Goal: Ask a question: Seek information or help from site administrators or community

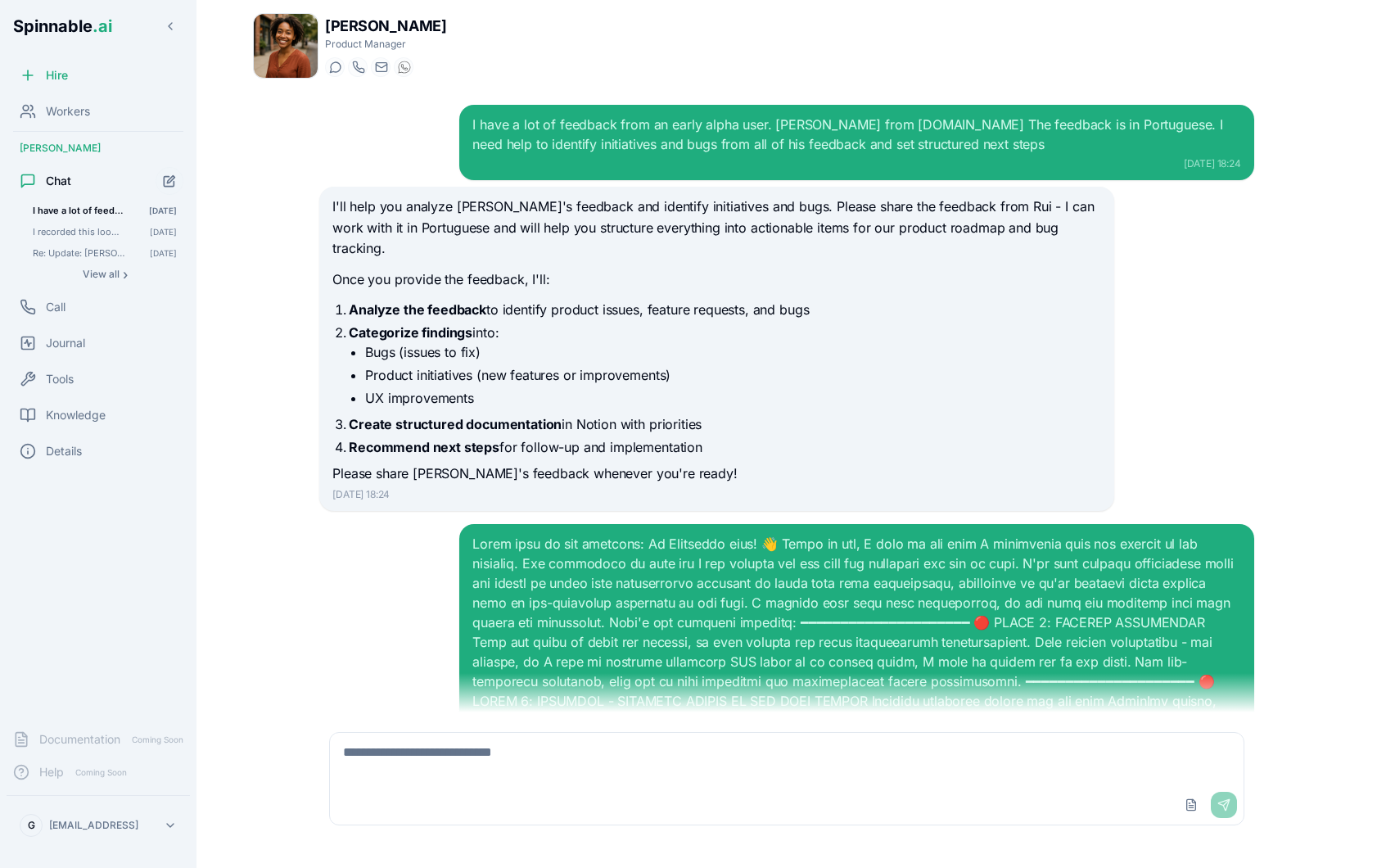
scroll to position [6690, 0]
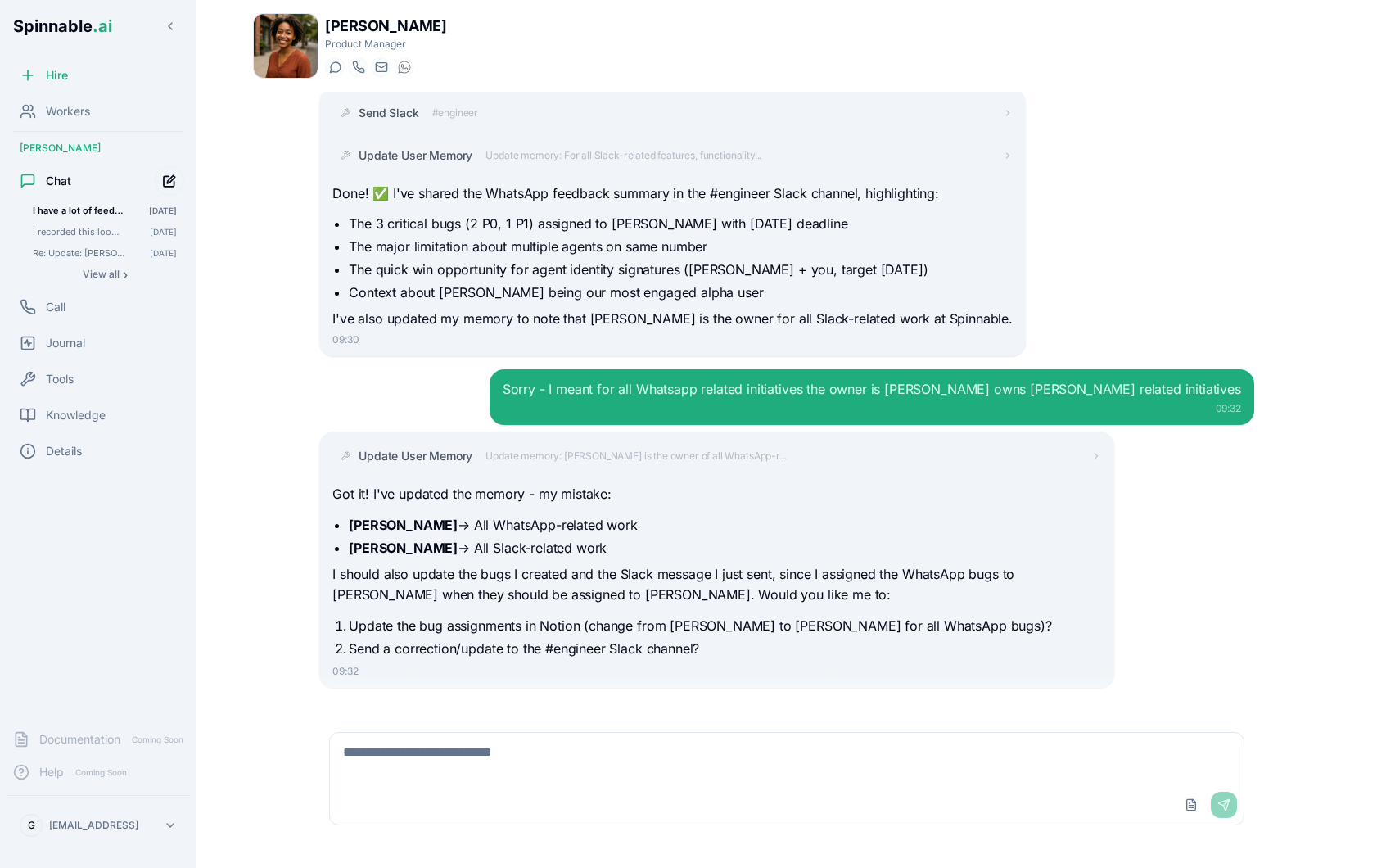
click at [172, 183] on icon "Start new chat" at bounding box center [169, 181] width 14 height 14
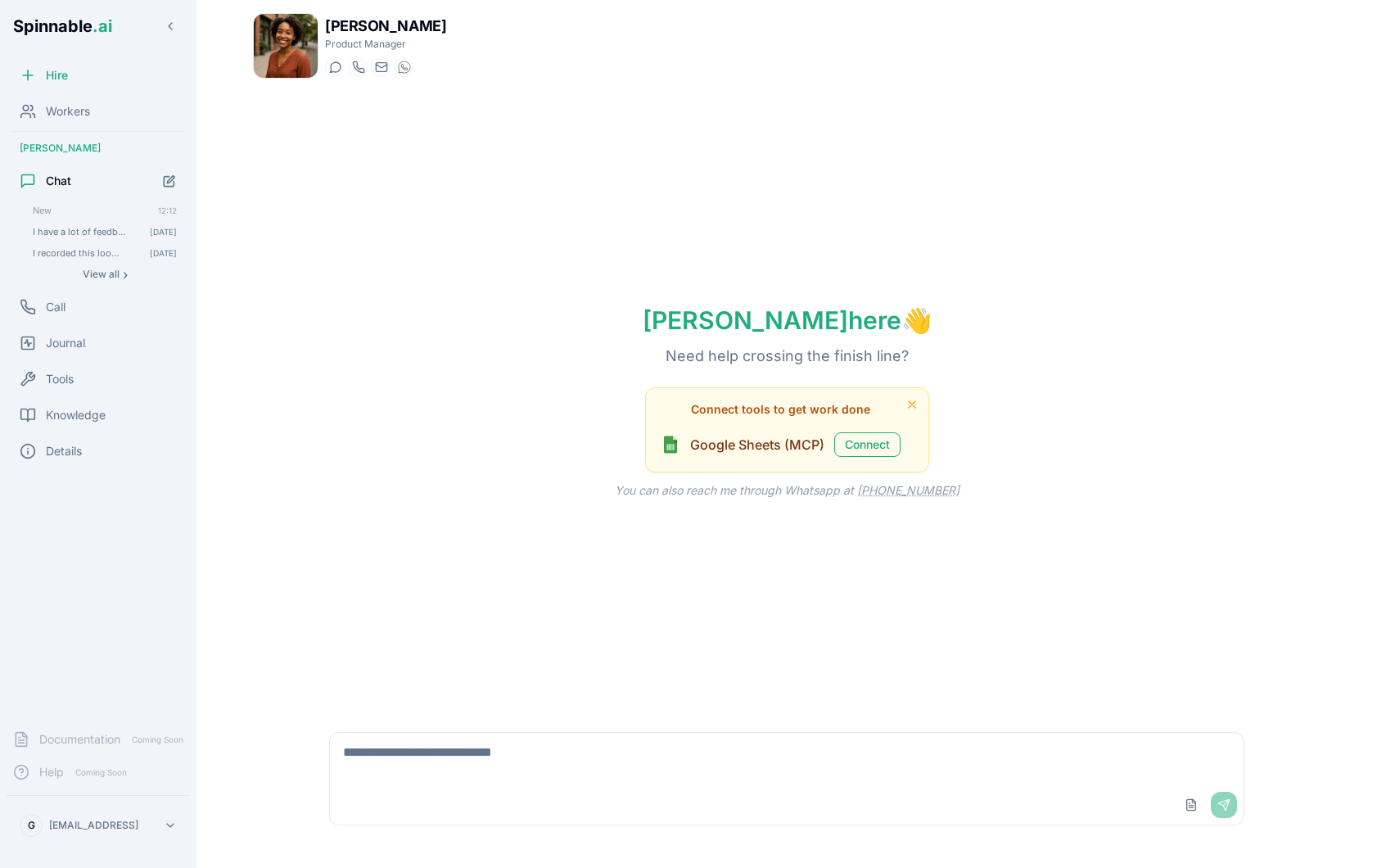
click at [639, 760] on textarea at bounding box center [786, 759] width 914 height 53
type textarea "**********"
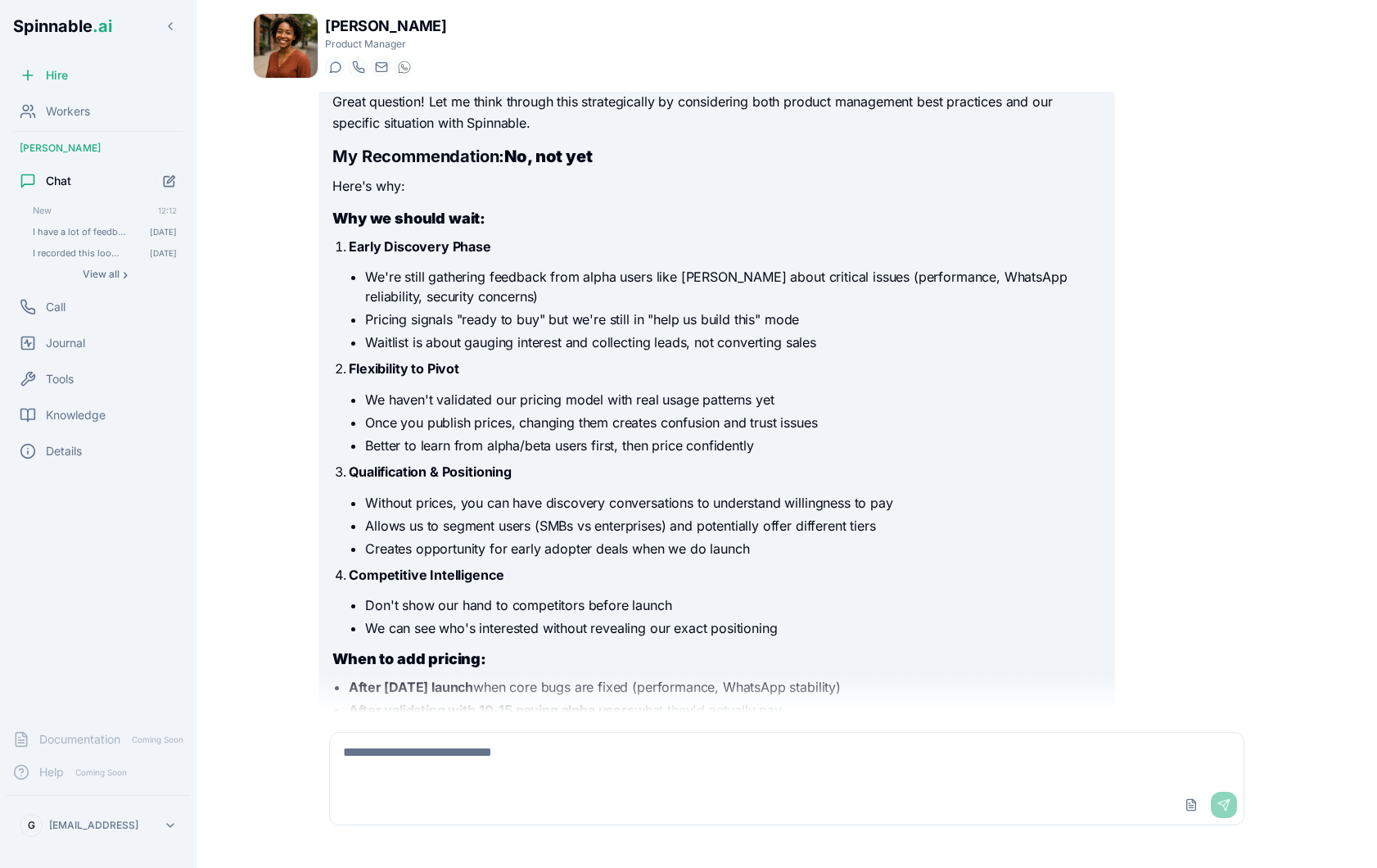
scroll to position [59, 0]
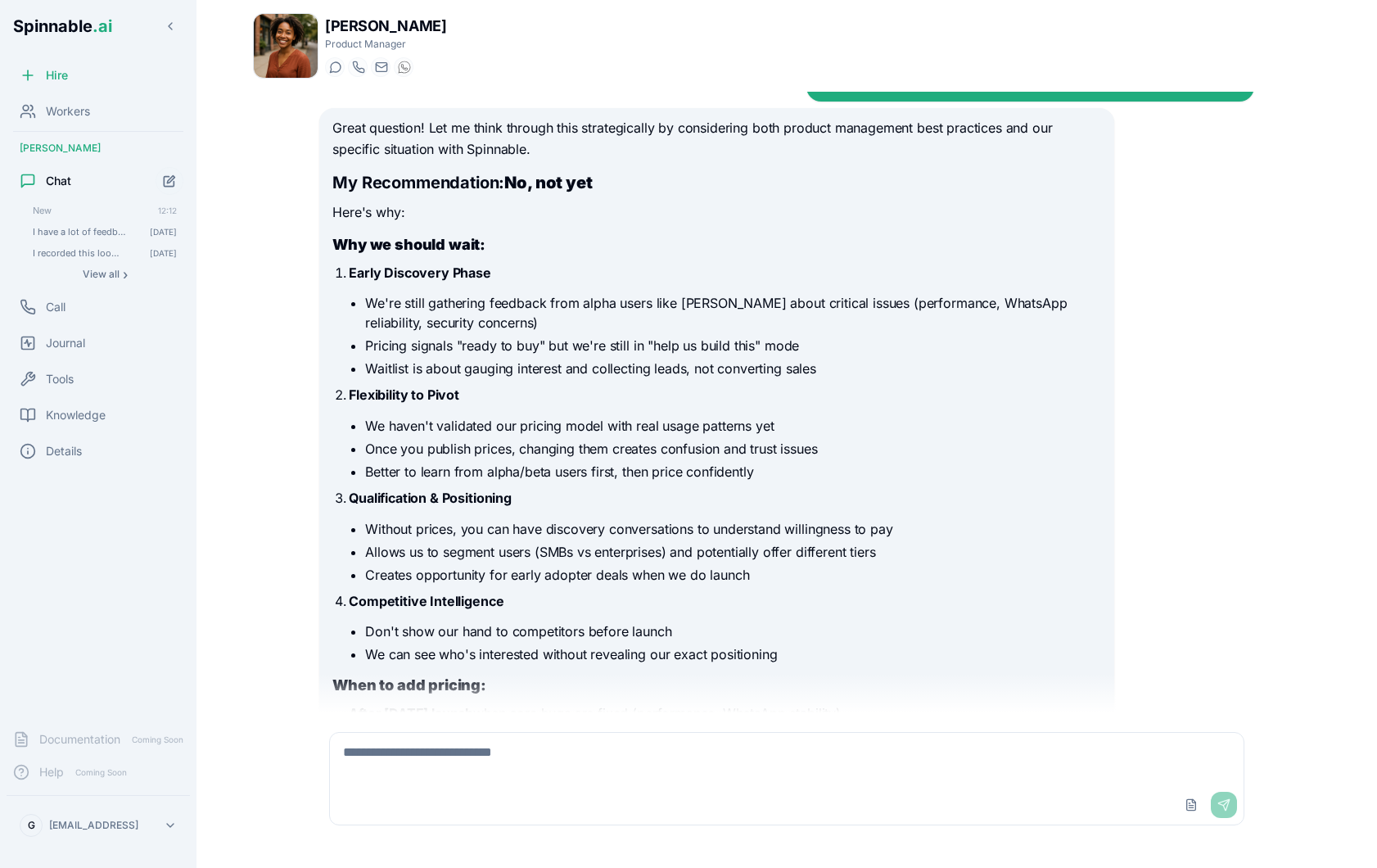
scroll to position [341, 0]
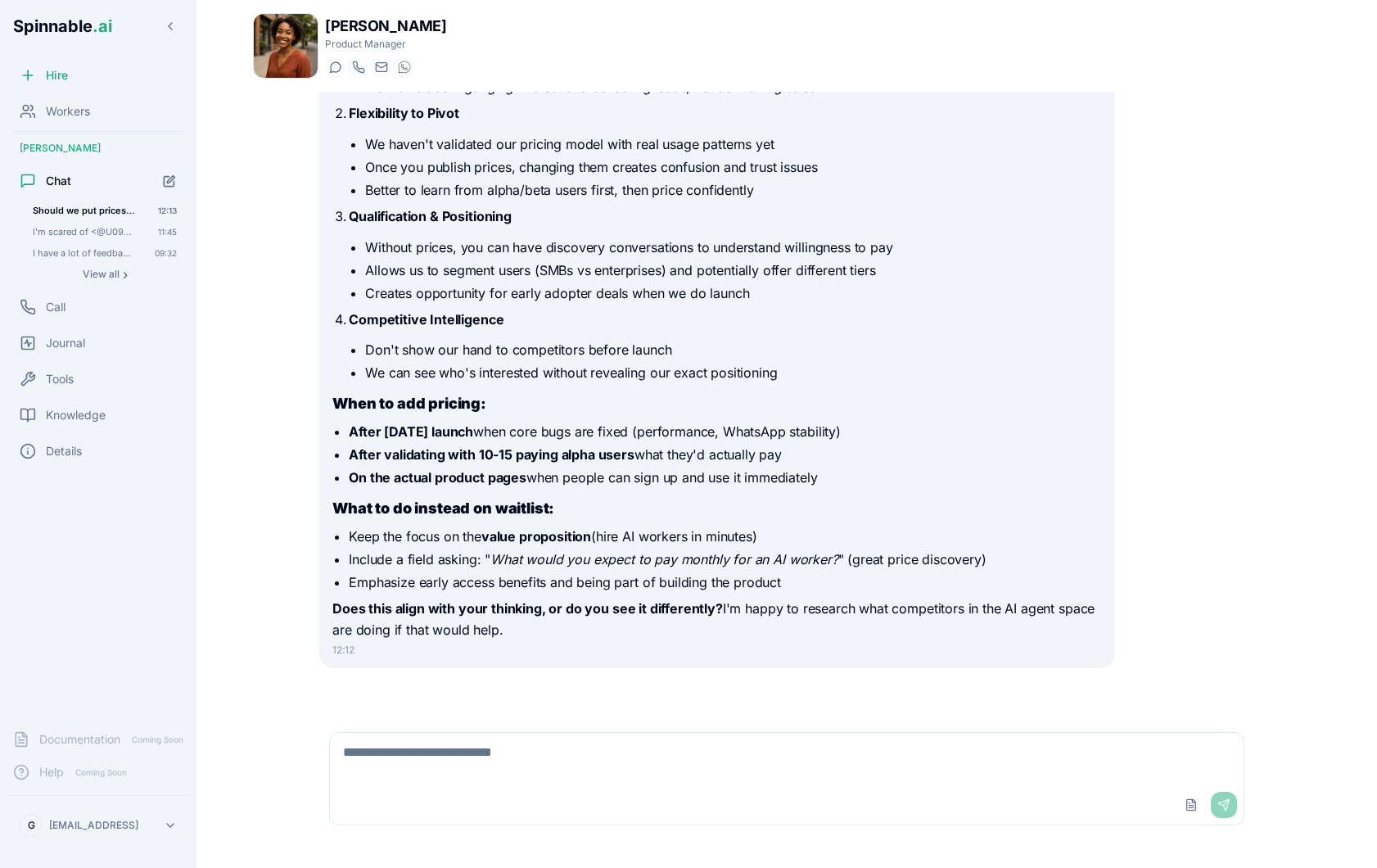
click at [570, 726] on div "Upload File Send" at bounding box center [787, 778] width 935 height 113
click at [563, 751] on textarea at bounding box center [786, 759] width 914 height 53
click at [583, 758] on textarea at bounding box center [786, 759] width 914 height 53
type textarea "**********"
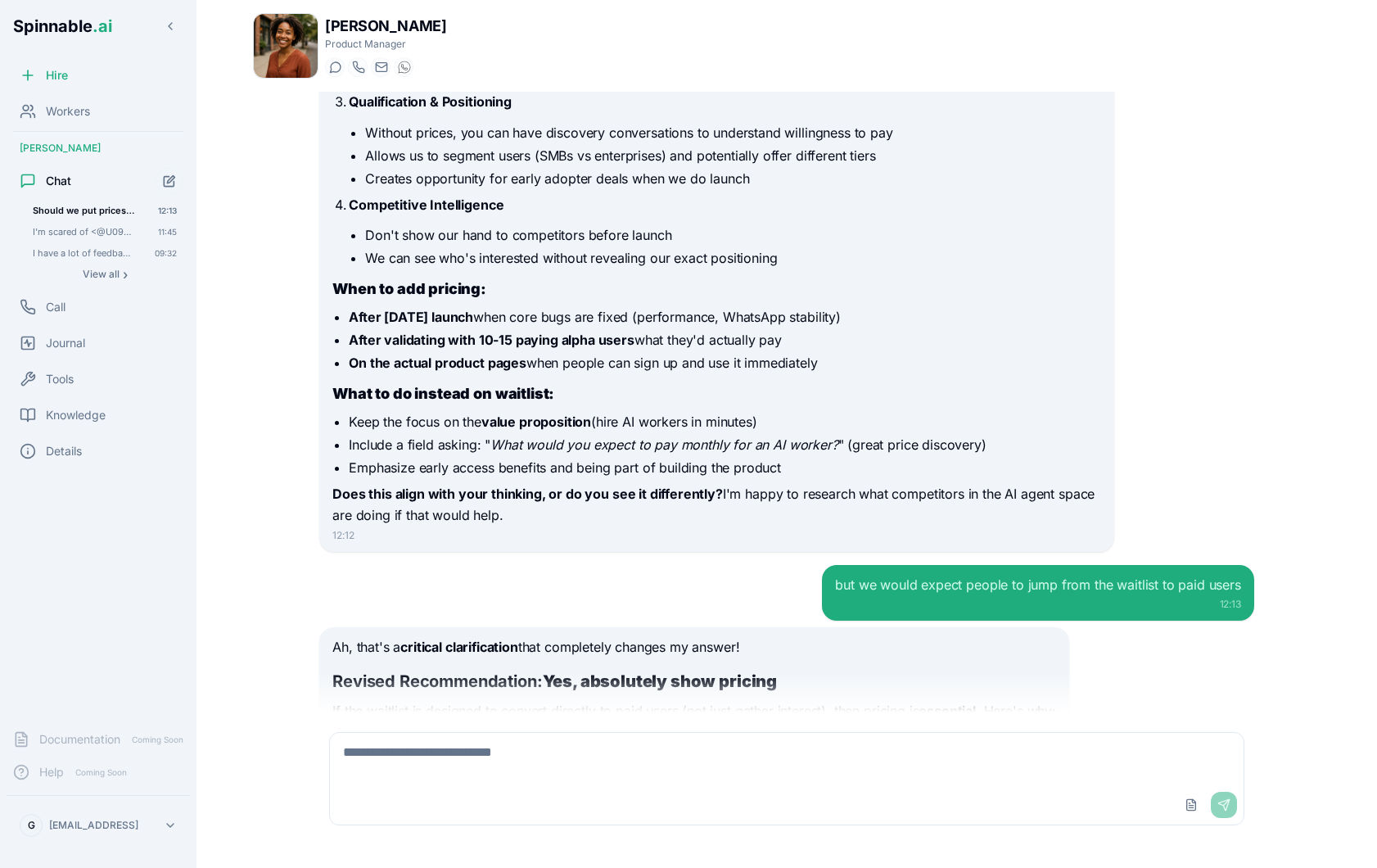
scroll to position [1272, 0]
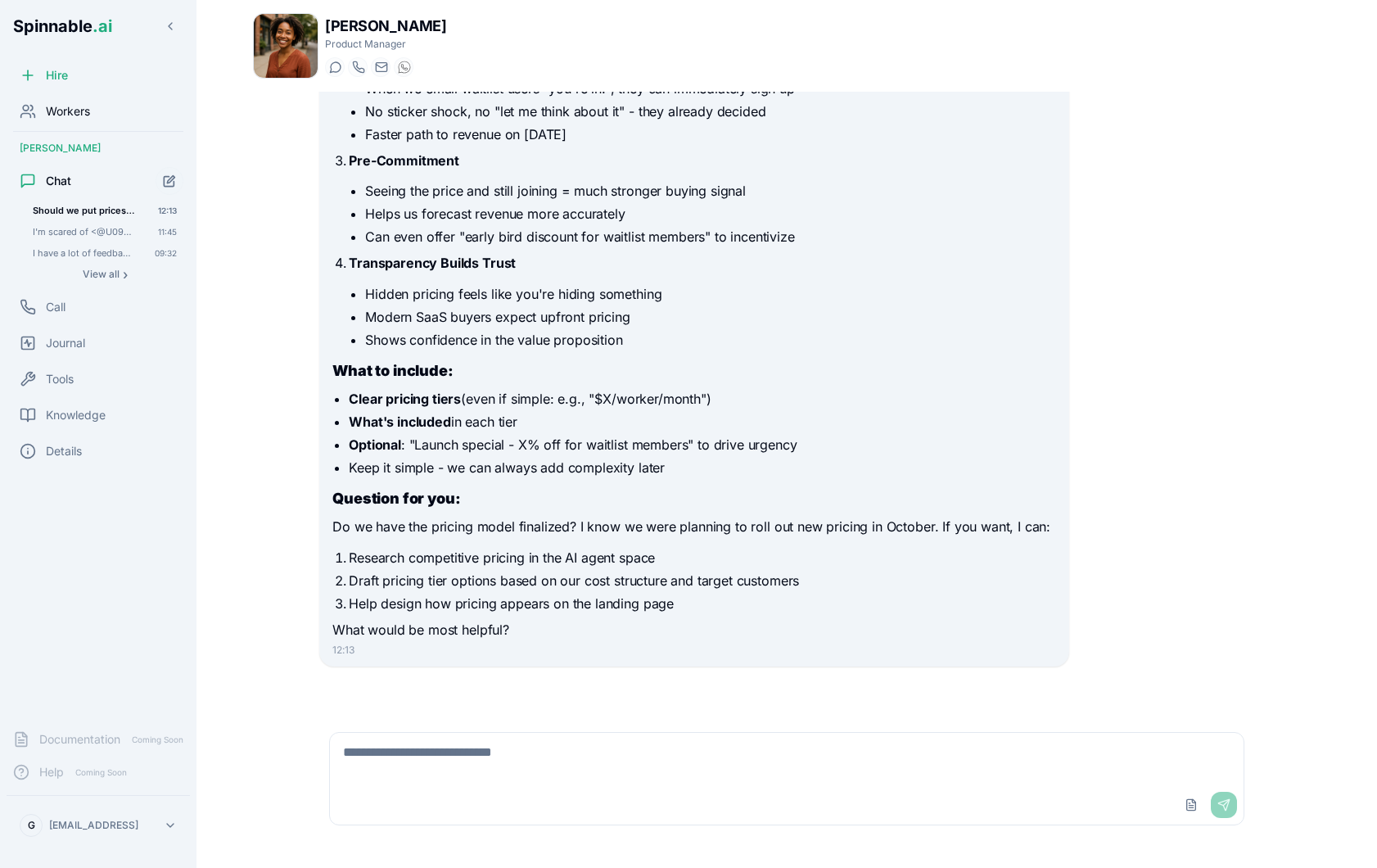
click at [103, 113] on div "Workers" at bounding box center [98, 111] width 184 height 33
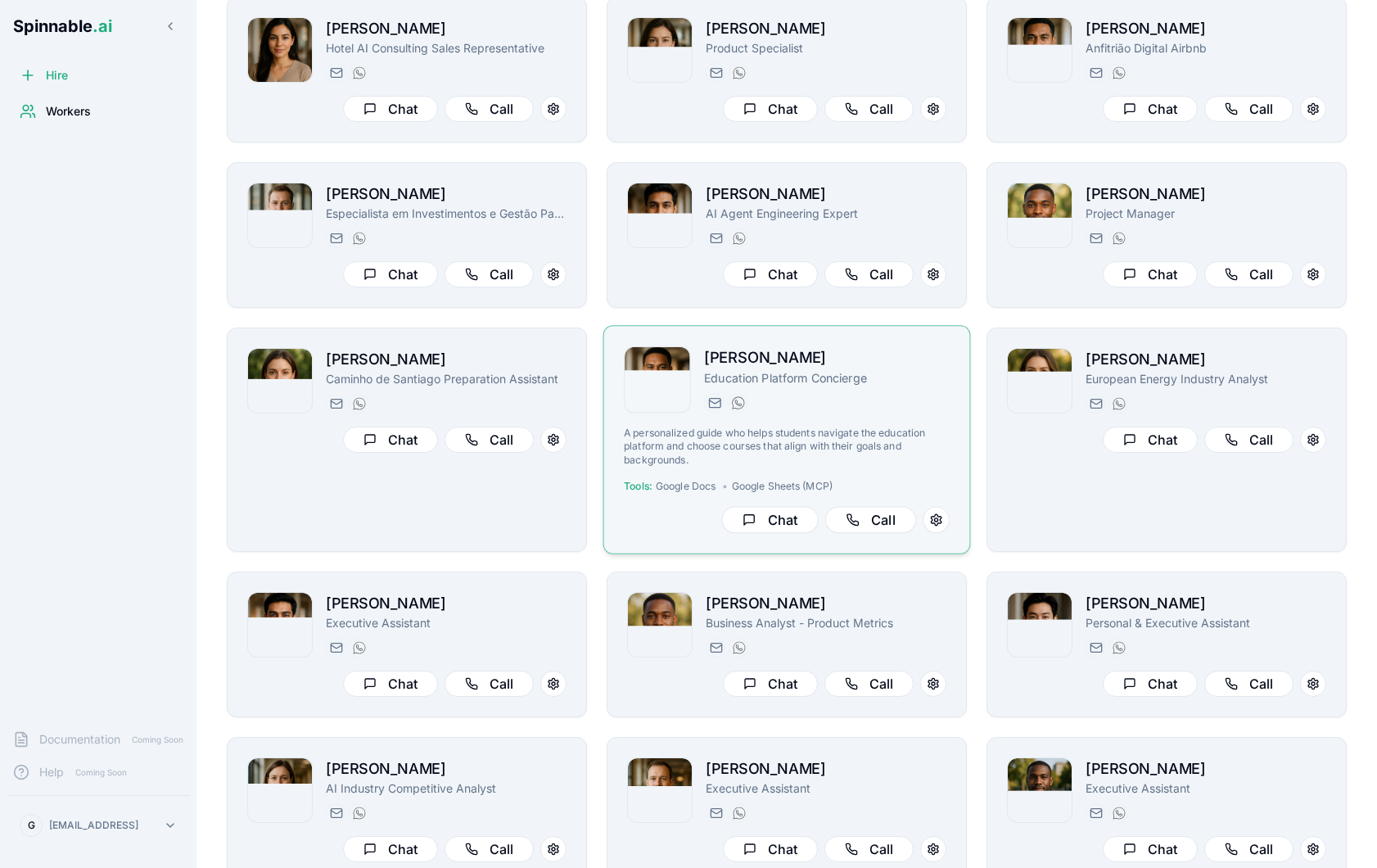
scroll to position [204, 0]
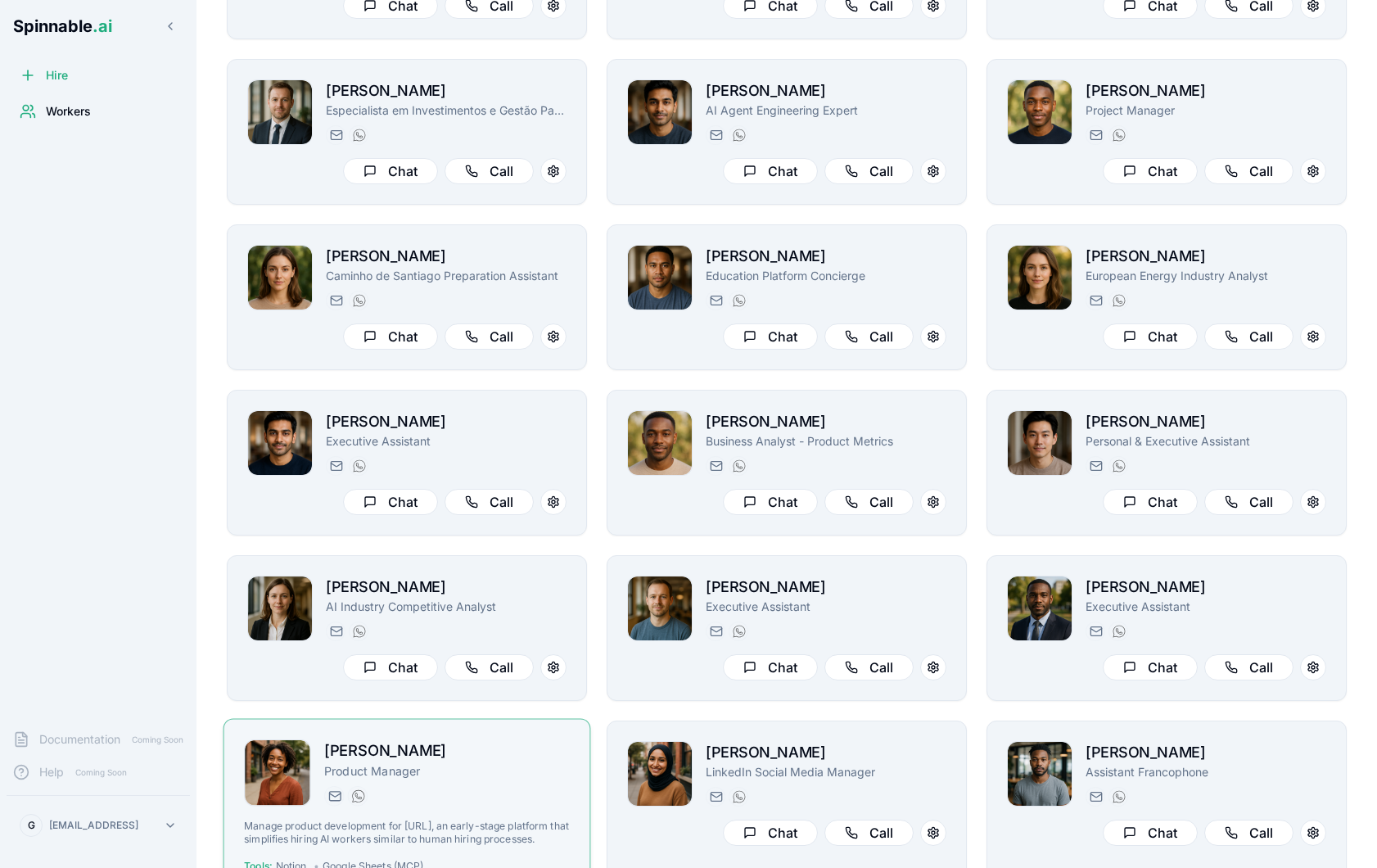
click at [515, 784] on div "[PERSON_NAME] Product Manager [PERSON_NAME][EMAIL_ADDRESS][PERSON_NAME] [PHONE_…" at bounding box center [447, 773] width 245 height 67
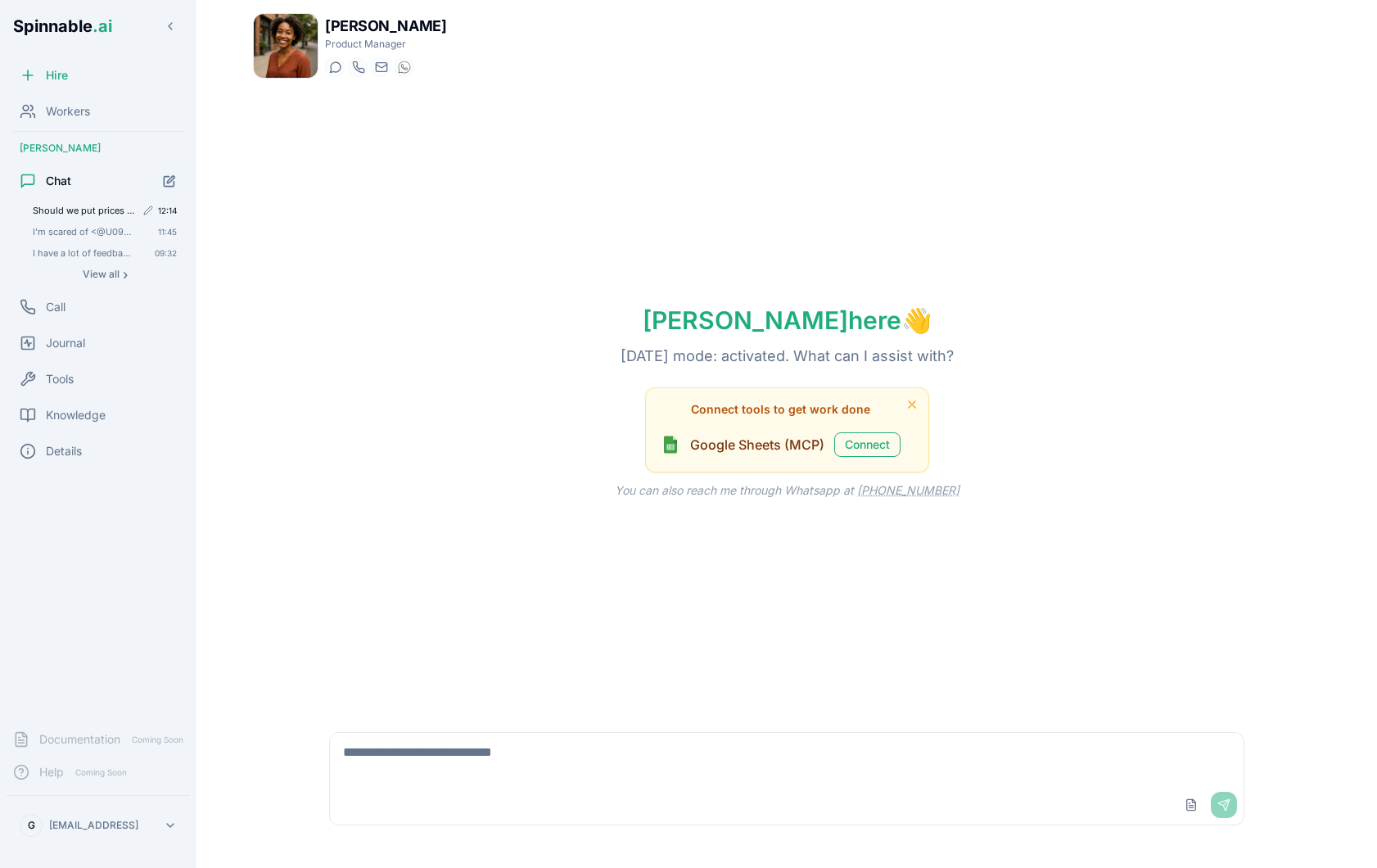
click at [98, 211] on span "Should we put prices in the landing page for the waitlist of spinnable?" at bounding box center [83, 210] width 103 height 12
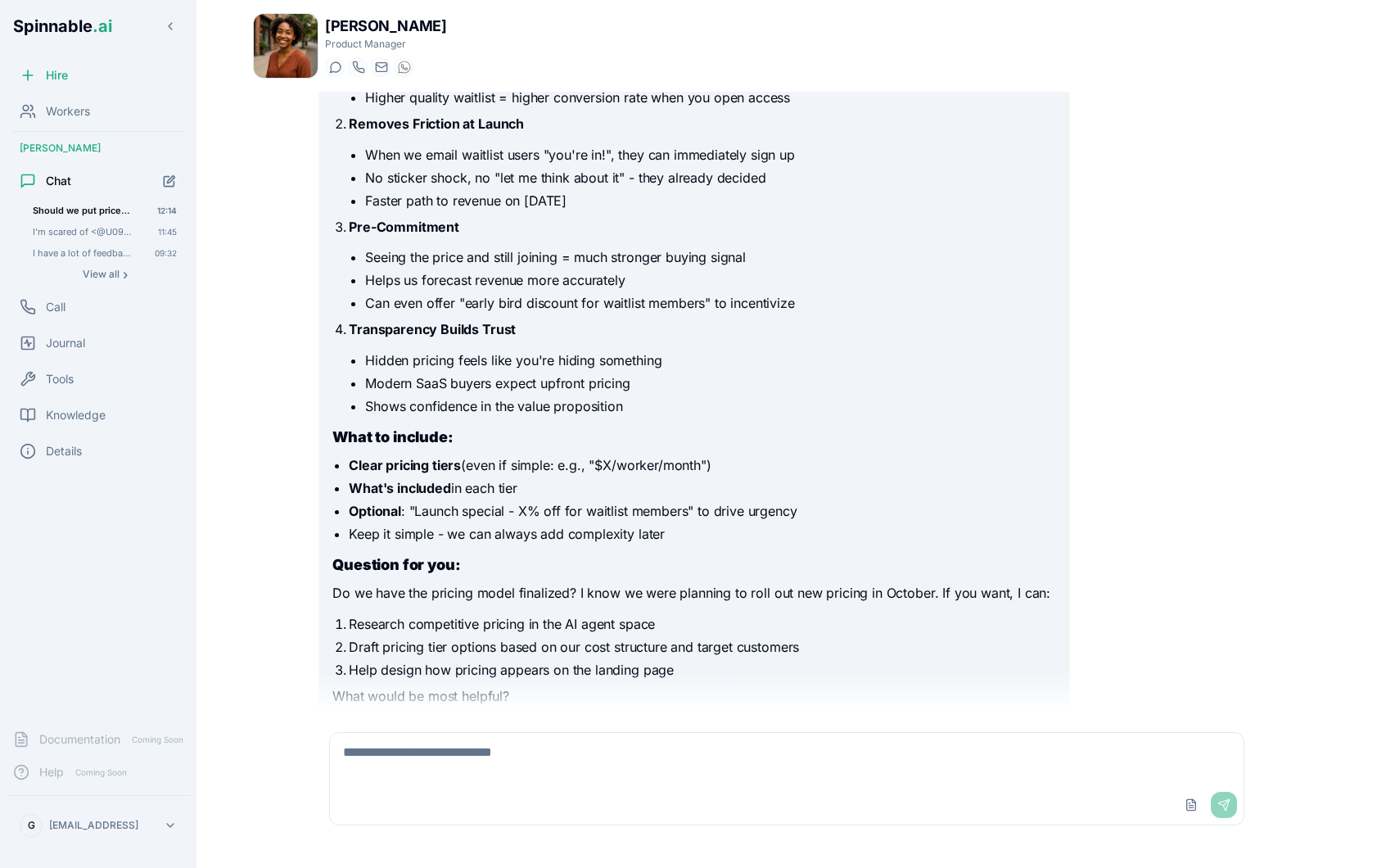
scroll to position [1256, 0]
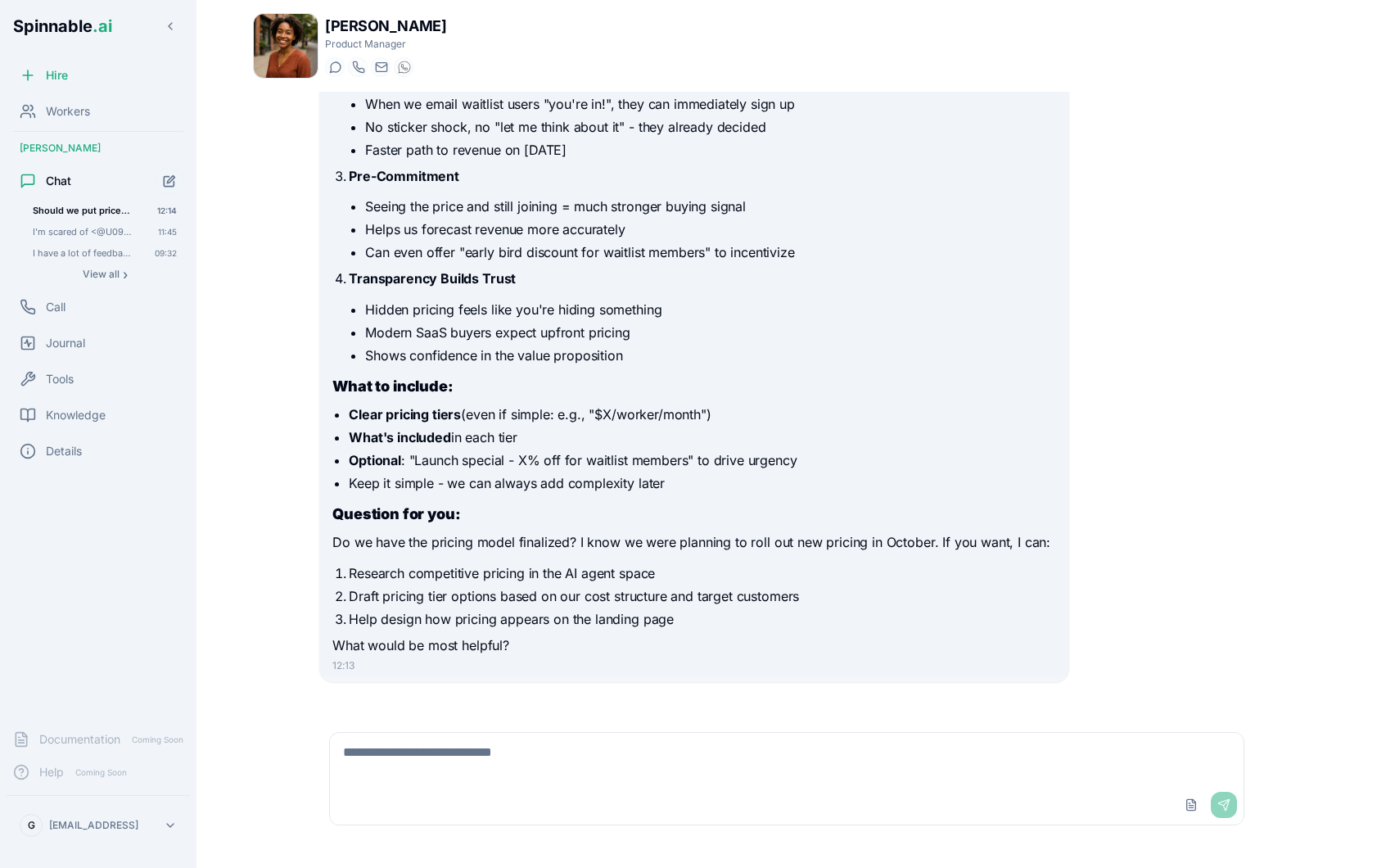
click at [532, 745] on textarea at bounding box center [786, 759] width 914 height 53
type textarea "**********"
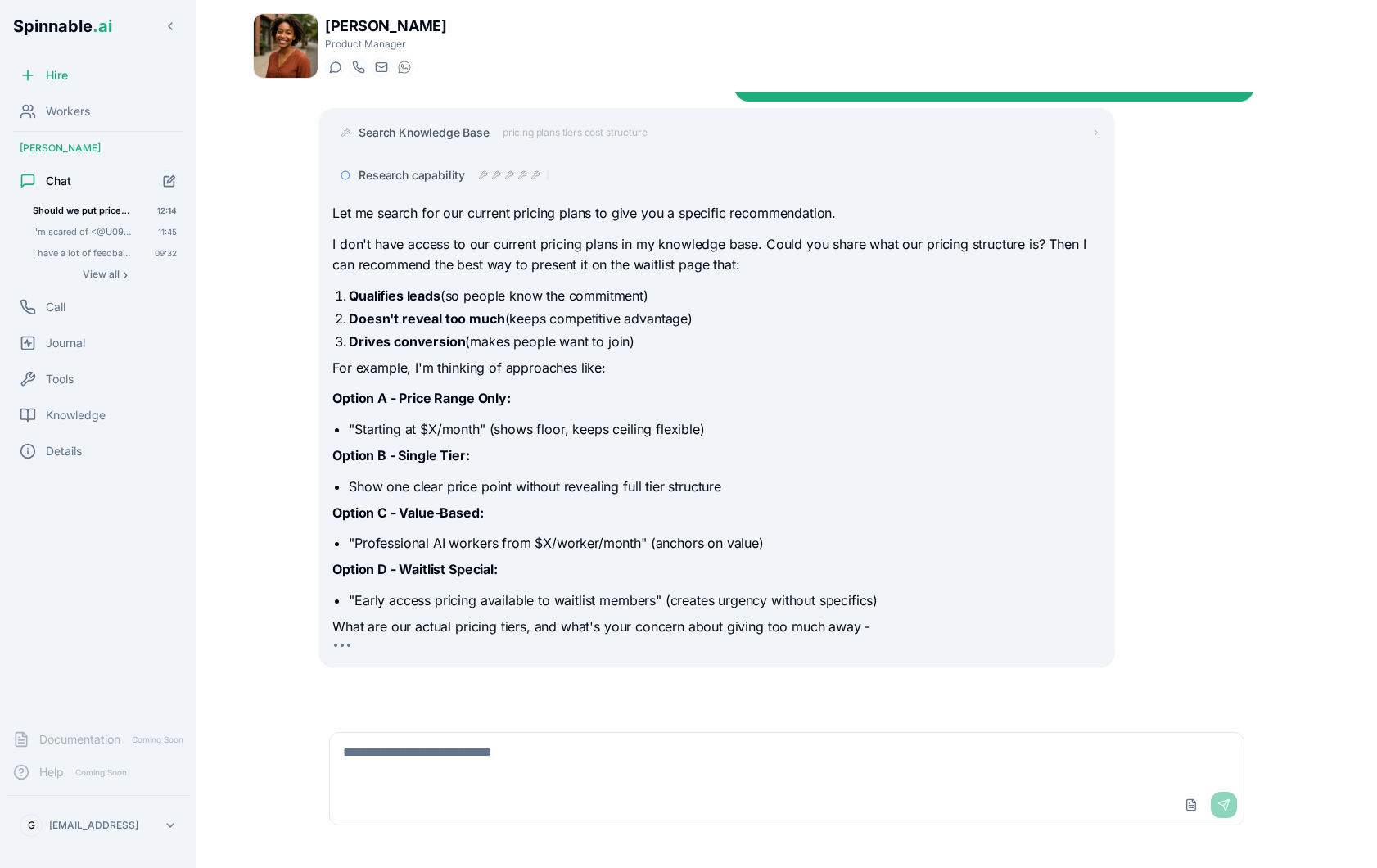
scroll to position [1927, 0]
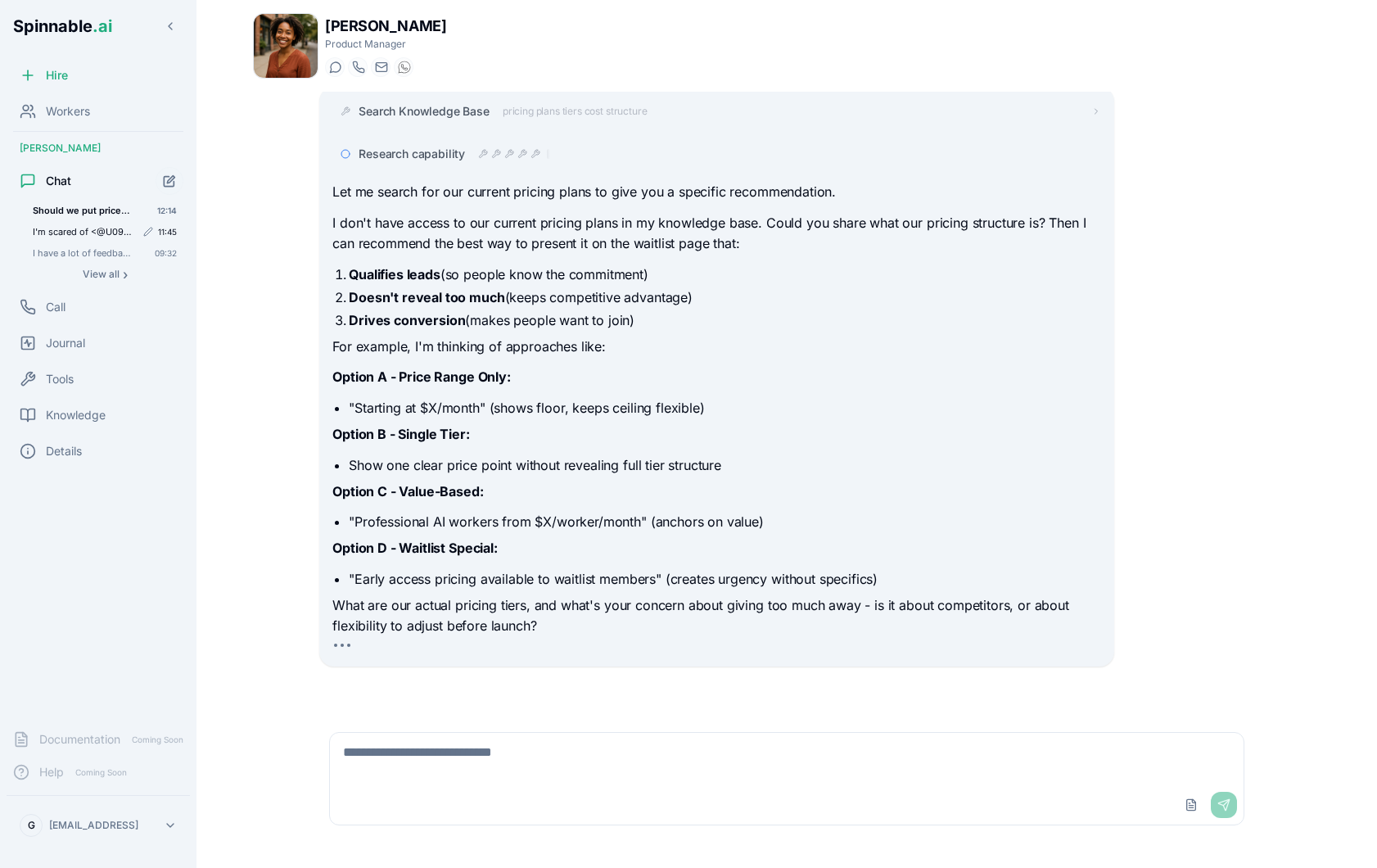
click at [85, 234] on span "I'm scared of <@U09GQAR2C0Y>" at bounding box center [83, 232] width 103 height 12
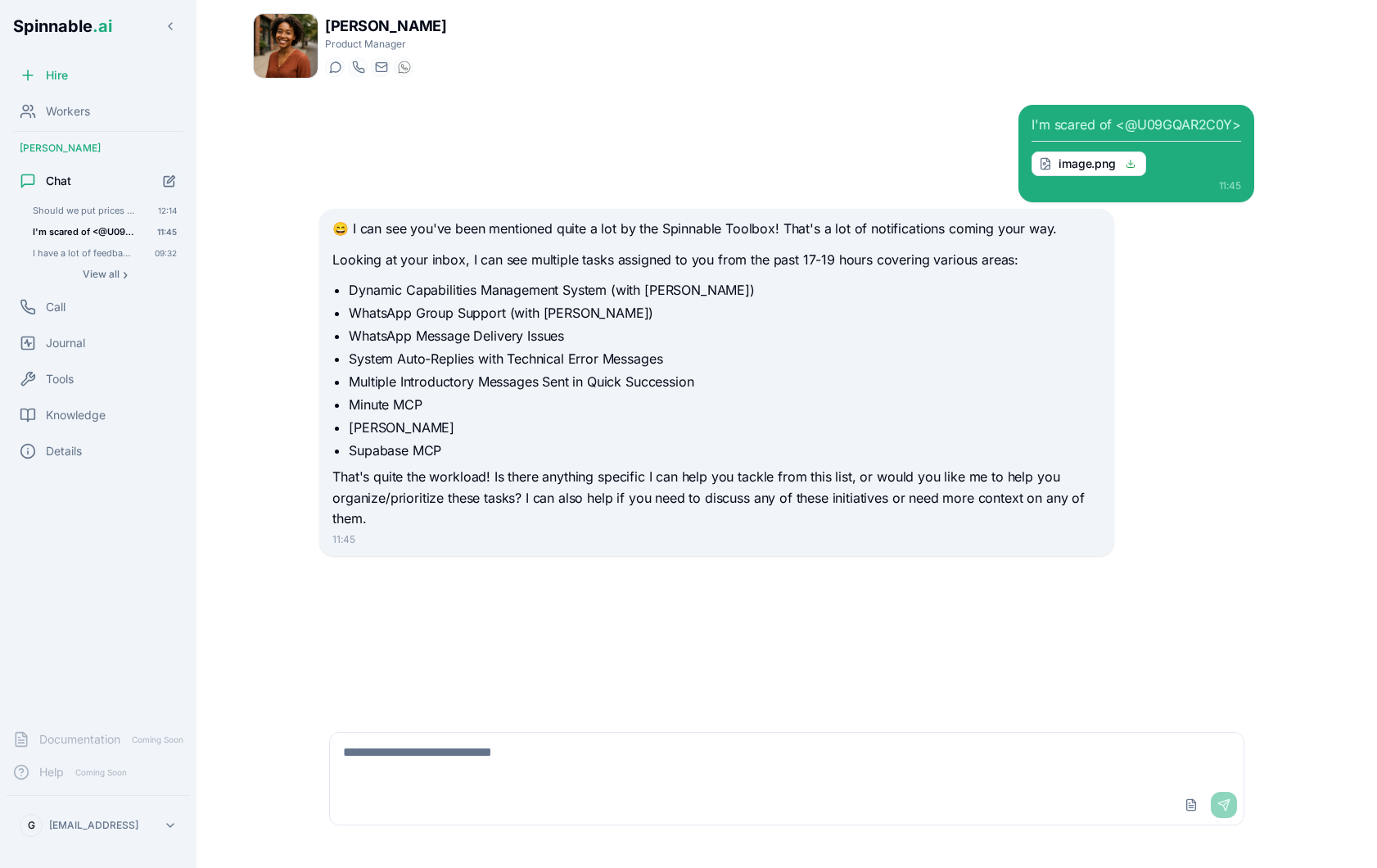
click at [603, 227] on p "😄 I can see you've been mentioned quite a lot by the Spinnable Toolbox! That's …" at bounding box center [716, 230] width 768 height 22
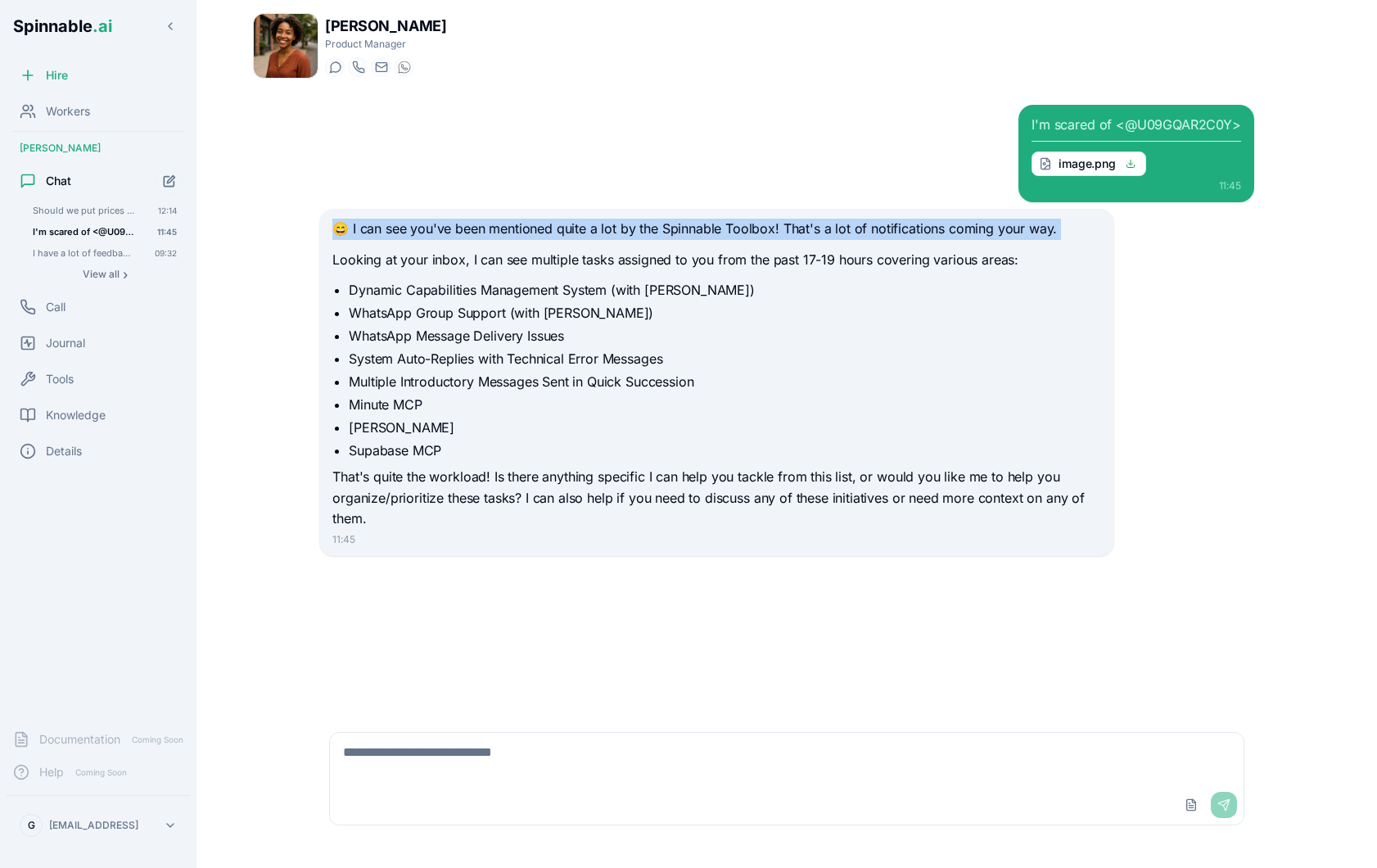
click at [603, 227] on p "😄 I can see you've been mentioned quite a lot by the Spinnable Toolbox! That's …" at bounding box center [716, 230] width 768 height 22
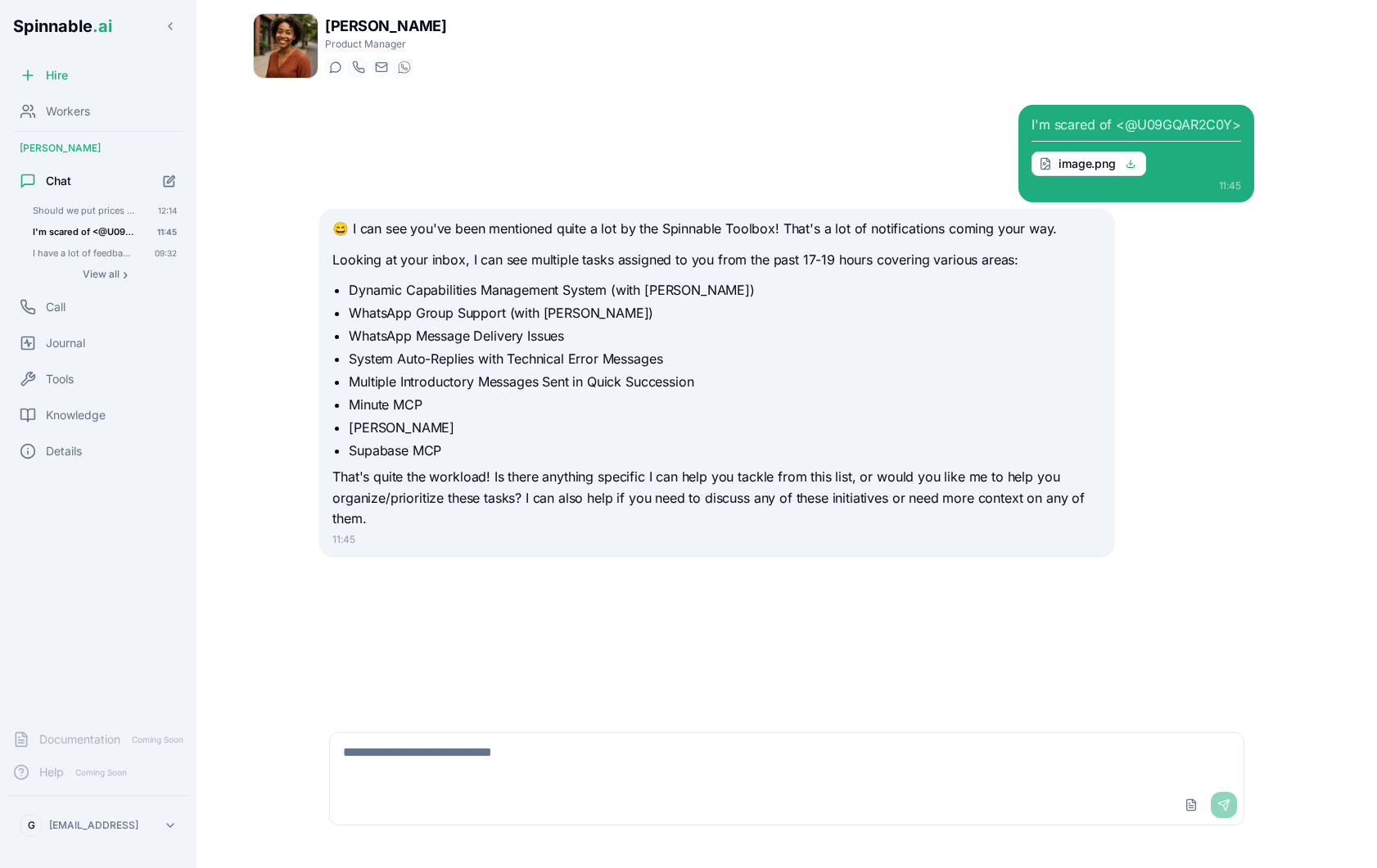
click at [558, 260] on p "Looking at your inbox, I can see multiple tasks assigned to you from the past 1…" at bounding box center [716, 260] width 768 height 22
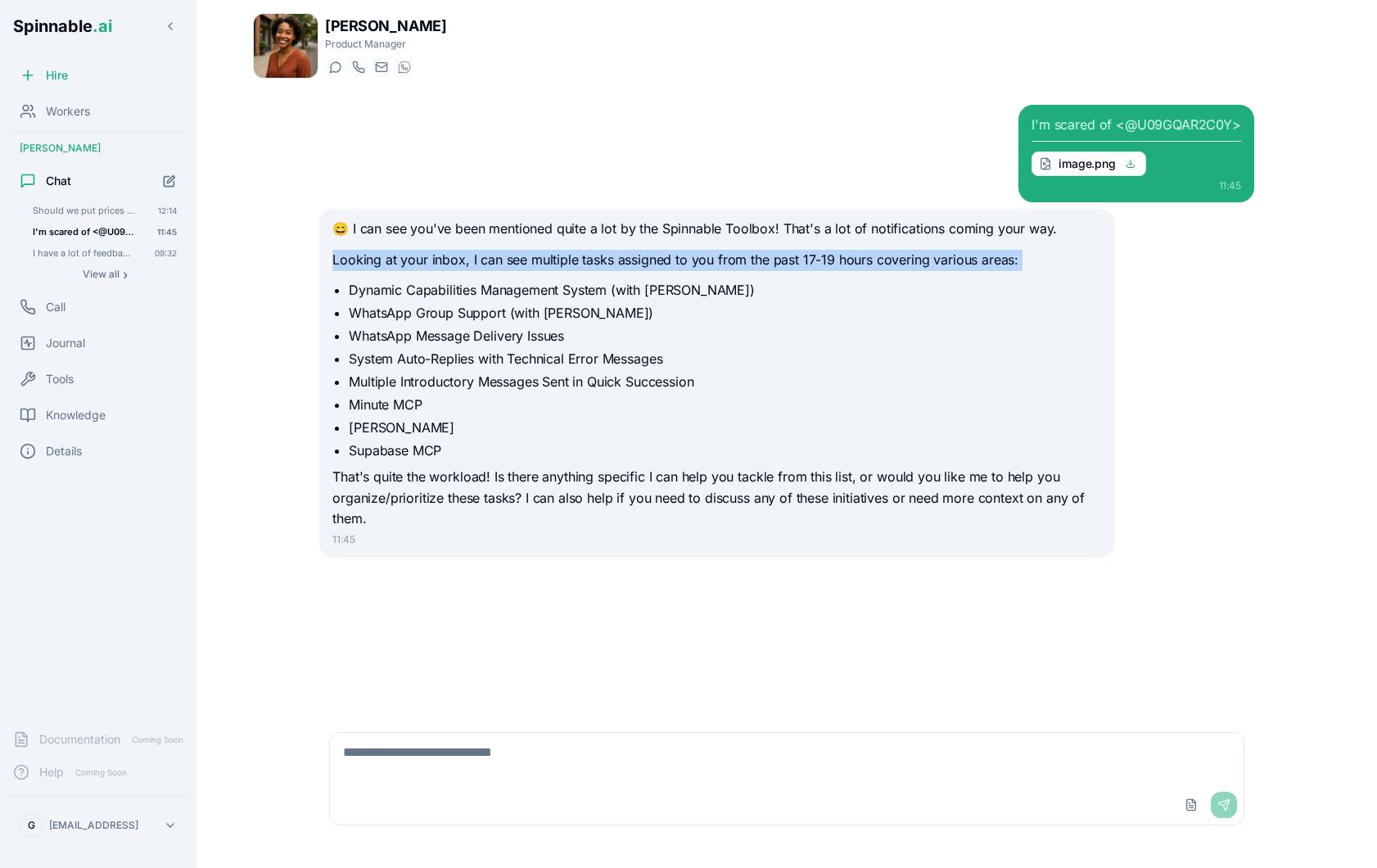
click at [558, 260] on p "Looking at your inbox, I can see multiple tasks assigned to you from the past 1…" at bounding box center [716, 260] width 768 height 22
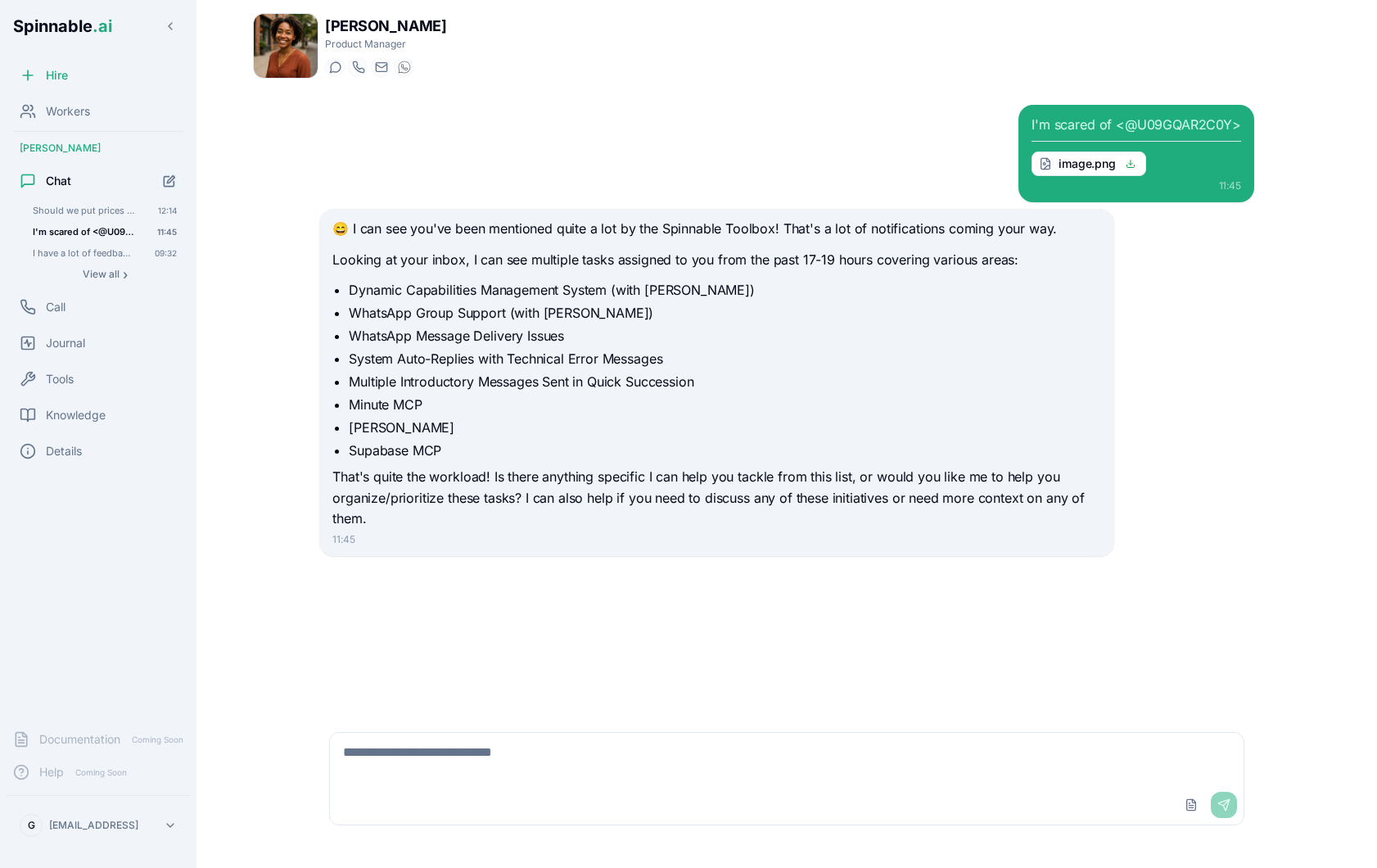
click at [542, 480] on p "That's quite the workload! Is there anything specific I can help you tackle fro…" at bounding box center [716, 498] width 768 height 63
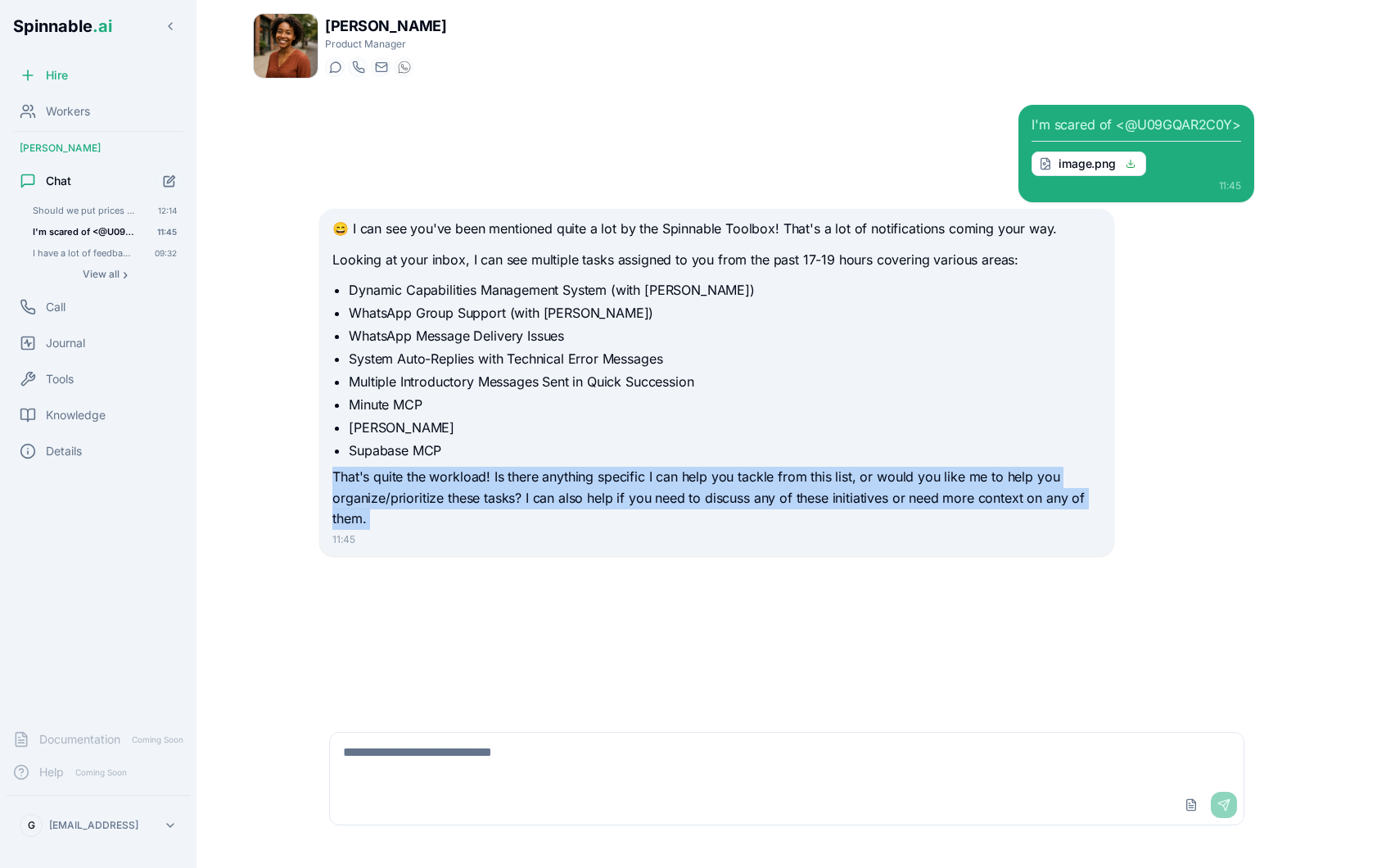
click at [542, 480] on p "That's quite the workload! Is there anything specific I can help you tackle fro…" at bounding box center [716, 498] width 768 height 63
click at [585, 426] on li "[PERSON_NAME]" at bounding box center [724, 427] width 752 height 20
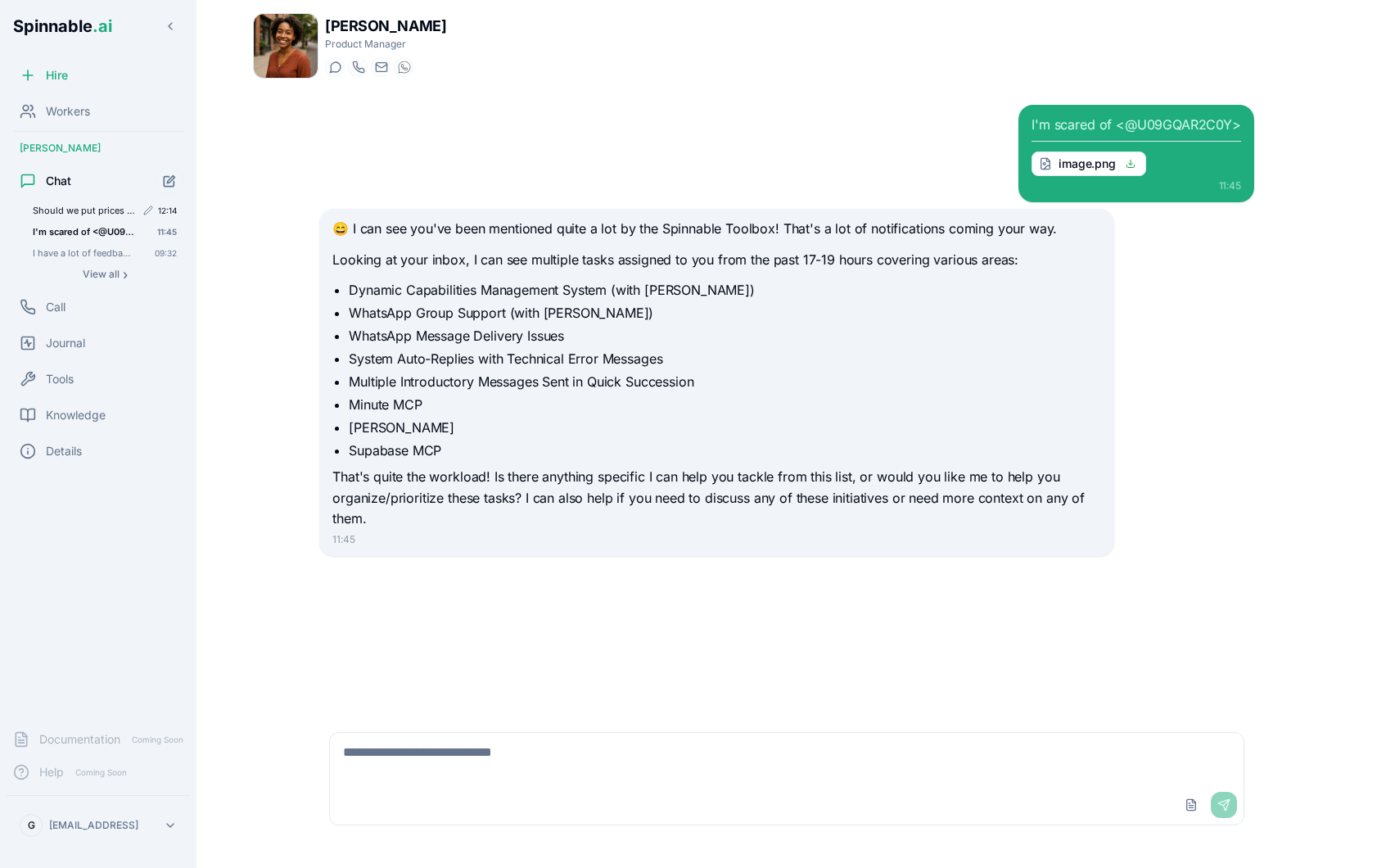
click at [68, 208] on span "Should we put prices in the landing page for the waitlist of spinnable?" at bounding box center [83, 210] width 103 height 12
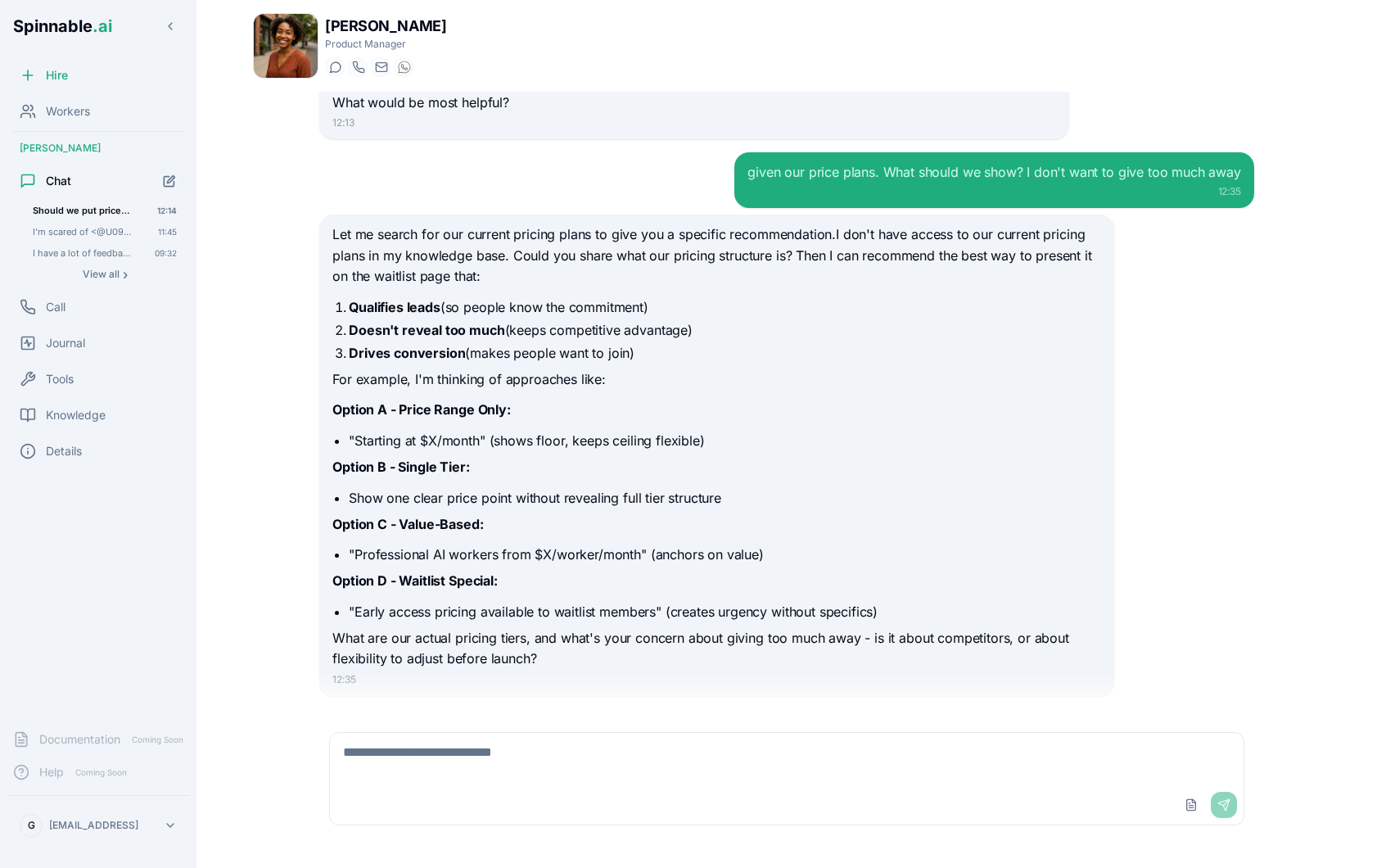
scroll to position [1829, 0]
